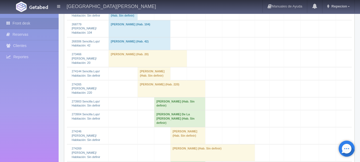
scroll to position [480, 0]
click at [176, 110] on td "[PERSON_NAME] (Hab. Sin definir)" at bounding box center [179, 103] width 51 height 13
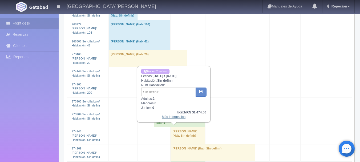
click at [173, 117] on link "Más Información" at bounding box center [174, 117] width 24 height 4
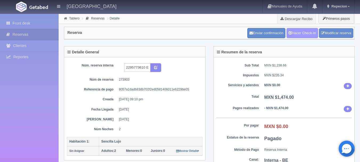
click at [295, 30] on link "Hacer Check-In" at bounding box center [302, 33] width 32 height 10
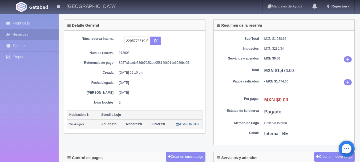
scroll to position [133, 0]
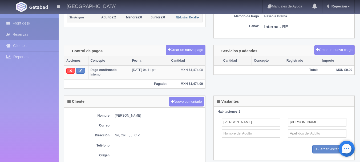
click at [25, 22] on link "Front desk" at bounding box center [29, 23] width 59 height 11
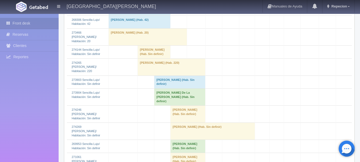
scroll to position [533, 0]
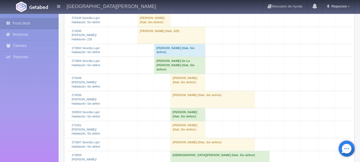
click at [166, 74] on td "Claudia De La Cruz Torres (Hab. Sin definir)" at bounding box center [179, 65] width 51 height 17
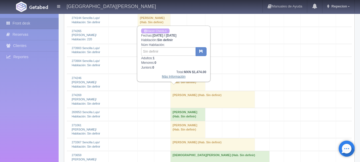
click at [170, 77] on link "Más Información" at bounding box center [174, 77] width 24 height 4
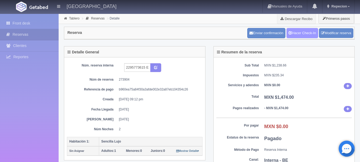
click at [300, 32] on link "Hacer Check-In" at bounding box center [302, 33] width 32 height 10
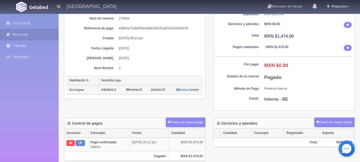
scroll to position [53, 0]
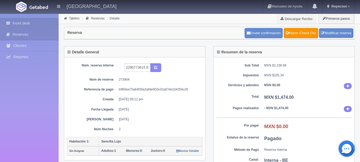
click at [28, 23] on link "Front desk" at bounding box center [29, 23] width 59 height 11
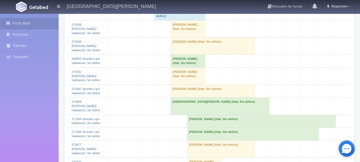
scroll to position [533, 0]
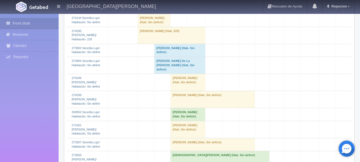
click at [162, 56] on td "[PERSON_NAME] (Hab. Sin definir)" at bounding box center [179, 50] width 51 height 13
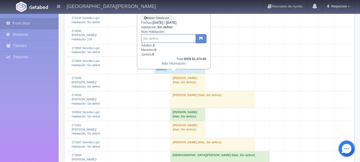
click at [159, 38] on input "text" at bounding box center [168, 38] width 55 height 9
type input "205"
click at [199, 39] on button "button" at bounding box center [201, 38] width 11 height 9
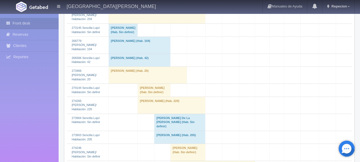
scroll to position [533, 0]
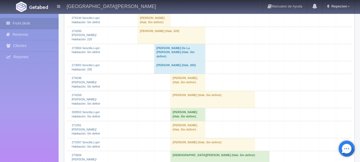
click at [169, 61] on td "Claudia De La Cruz Torres (Hab. Sin definir)" at bounding box center [179, 52] width 51 height 17
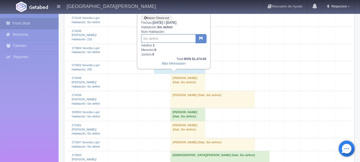
click at [168, 39] on input "text" at bounding box center [168, 38] width 55 height 9
type input "203"
click at [199, 38] on icon "button" at bounding box center [200, 37] width 3 height 3
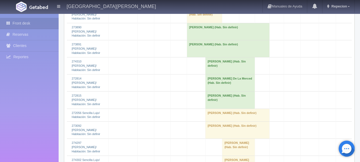
scroll to position [687, 0]
